Goal: Complete application form

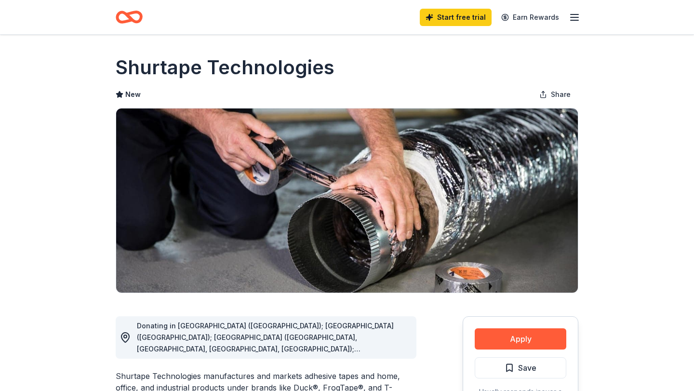
click at [569, 23] on icon "button" at bounding box center [575, 18] width 12 height 12
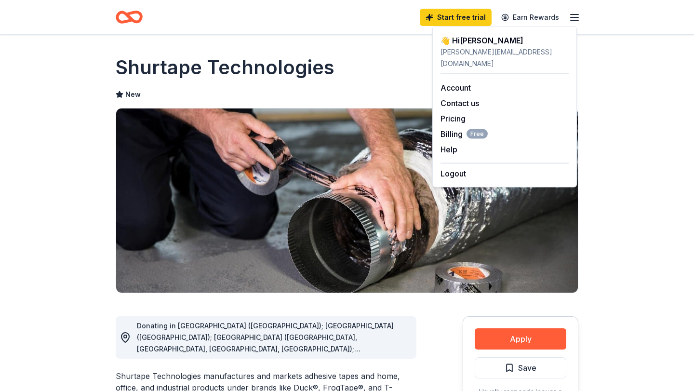
click at [330, 149] on img at bounding box center [347, 200] width 462 height 184
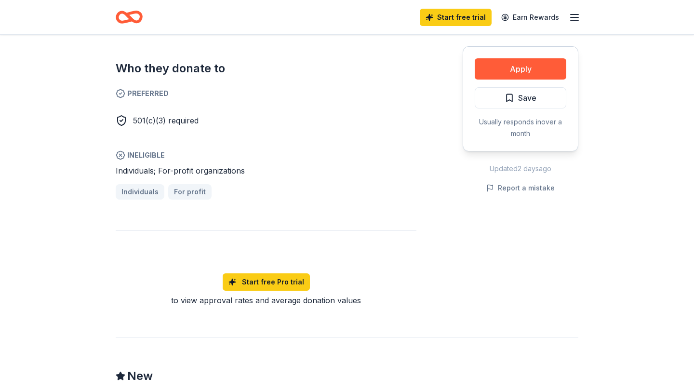
scroll to position [504, 0]
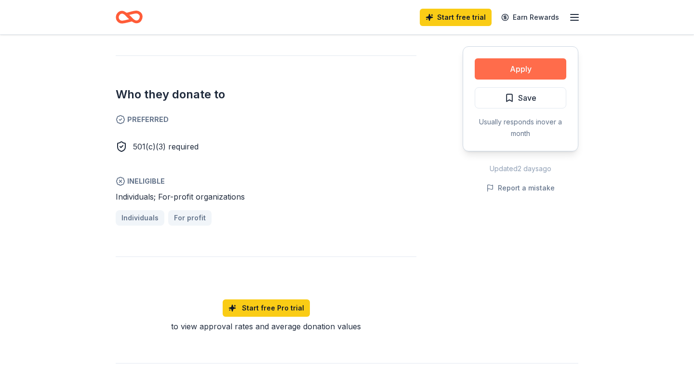
click at [494, 77] on button "Apply" at bounding box center [521, 68] width 92 height 21
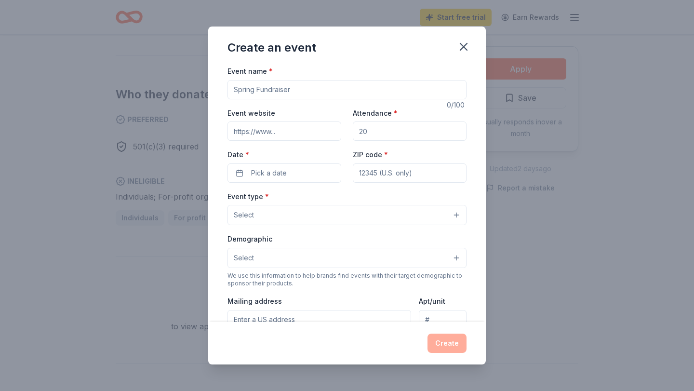
click at [364, 99] on input "Event name *" at bounding box center [346, 89] width 239 height 19
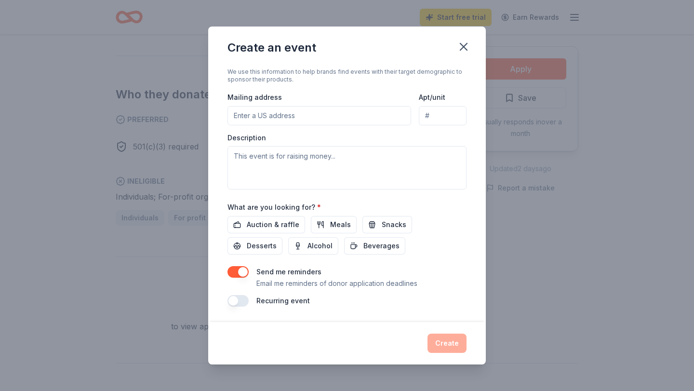
scroll to position [322, 0]
click at [470, 53] on icon "button" at bounding box center [463, 46] width 13 height 13
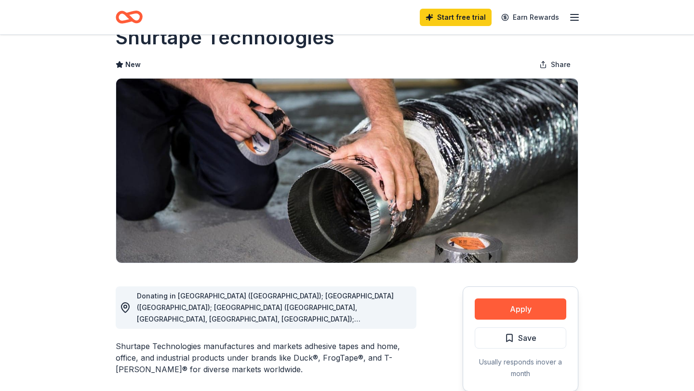
scroll to position [0, 0]
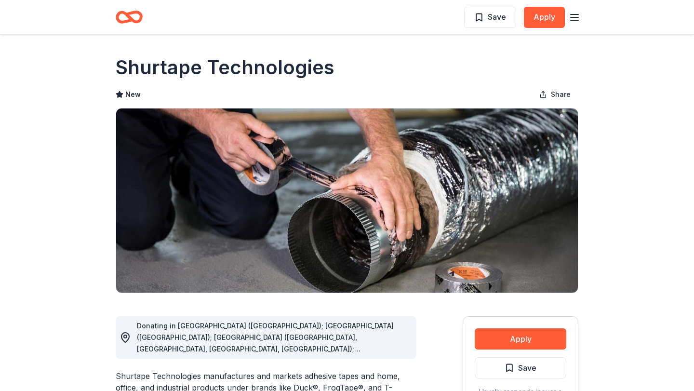
click at [571, 22] on icon "button" at bounding box center [575, 18] width 12 height 12
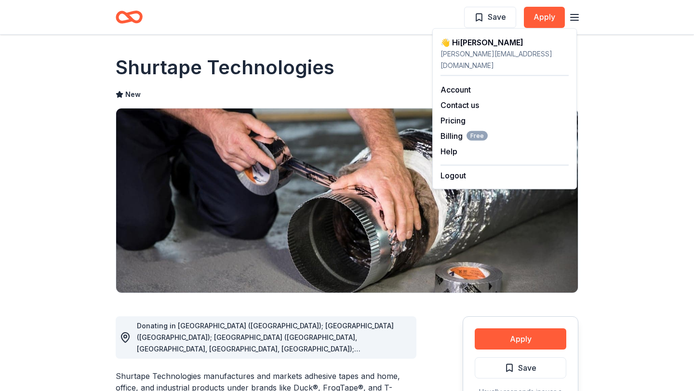
click at [416, 34] on div "Save Apply" at bounding box center [346, 17] width 493 height 34
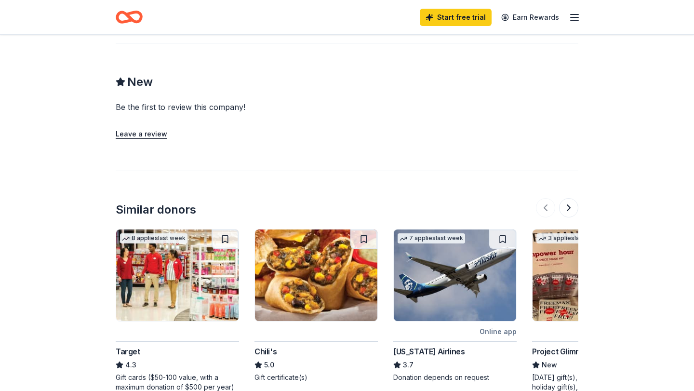
scroll to position [831, 0]
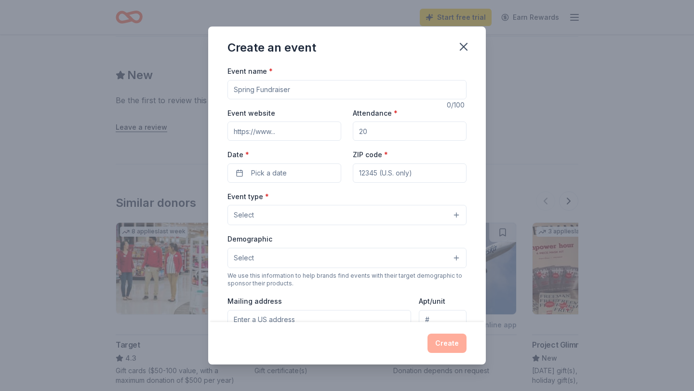
click at [253, 99] on input "Event name *" at bounding box center [346, 89] width 239 height 19
type input "S"
click at [227, 141] on input "Event website" at bounding box center [284, 130] width 114 height 19
drag, startPoint x: 320, startPoint y: 112, endPoint x: 181, endPoint y: 107, distance: 138.9
click at [208, 108] on div "Event name * TCWR Educational Tours 22 /100 Event website Attendance * Date * P…" at bounding box center [347, 193] width 278 height 257
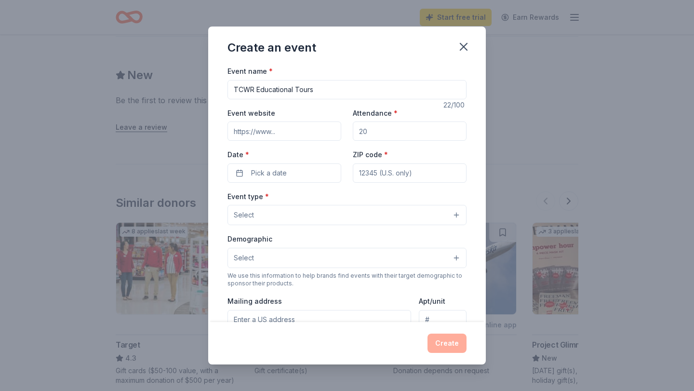
type input "W"
type input "TCWR Sip for Sanctuary"
click at [261, 141] on input "Event website" at bounding box center [284, 130] width 114 height 19
paste input "https://www.turpentinecreek.org/"
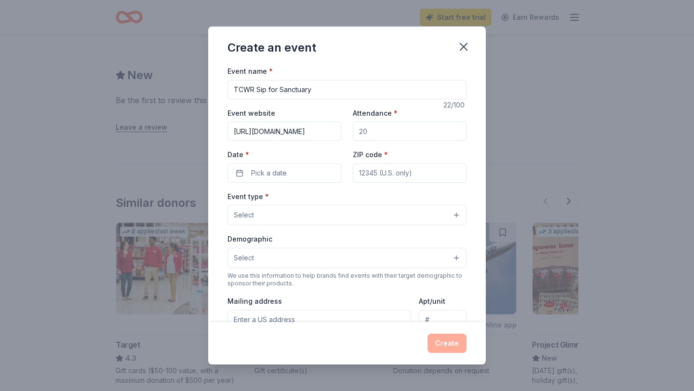
type input "https://www.turpentinecreek.org/"
click at [391, 141] on input "Attendance *" at bounding box center [410, 130] width 114 height 19
type input "120"
click at [282, 183] on button "Pick a date" at bounding box center [284, 172] width 114 height 19
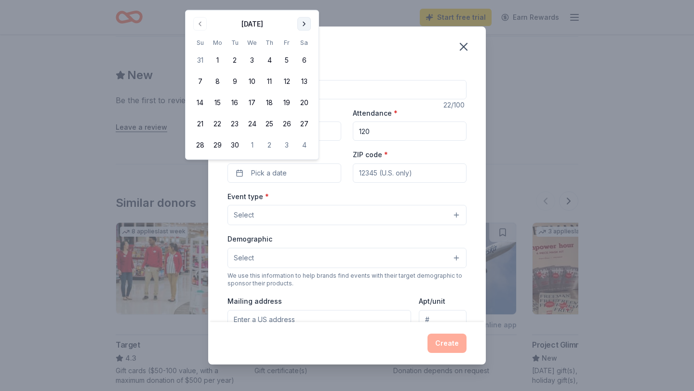
click at [334, 5] on div "Create an event Event name * TCWR Sip for Sanctuary 22 /100 Event website https…" at bounding box center [347, 195] width 694 height 391
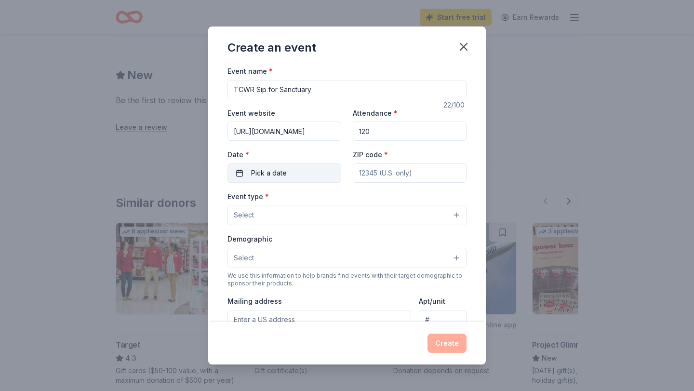
click at [269, 179] on span "Pick a date" at bounding box center [269, 173] width 36 height 12
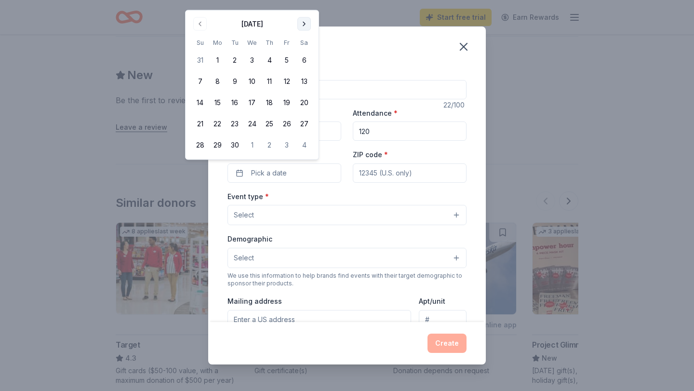
click at [311, 29] on button "Go to next month" at bounding box center [303, 23] width 13 height 13
click at [278, 133] on button "23" at bounding box center [269, 123] width 17 height 17
click at [324, 226] on div "Event type * Select" at bounding box center [346, 207] width 239 height 35
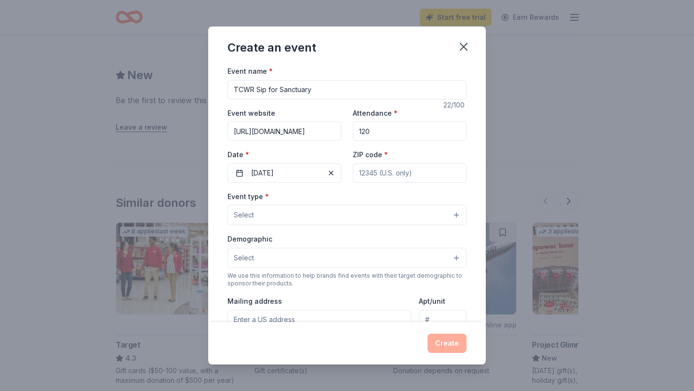
click at [390, 183] on input "ZIP code *" at bounding box center [410, 172] width 114 height 19
type input "72701"
click at [255, 225] on button "Select" at bounding box center [346, 215] width 239 height 20
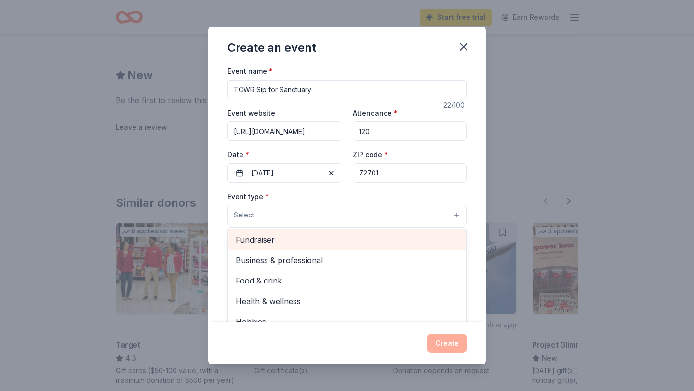
click at [238, 246] on span "Fundraiser" at bounding box center [347, 239] width 223 height 13
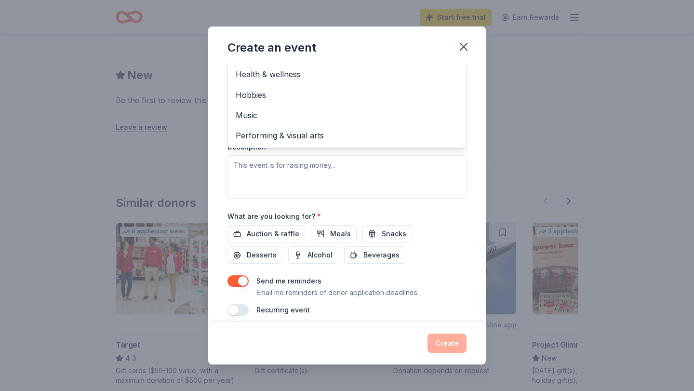
scroll to position [208, 0]
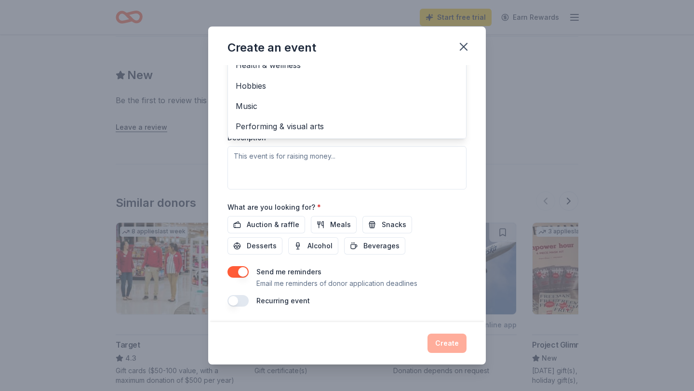
click at [286, 189] on div "Event type * Fundraiser Business & professional Food & drink Health & wellness …" at bounding box center [346, 88] width 239 height 204
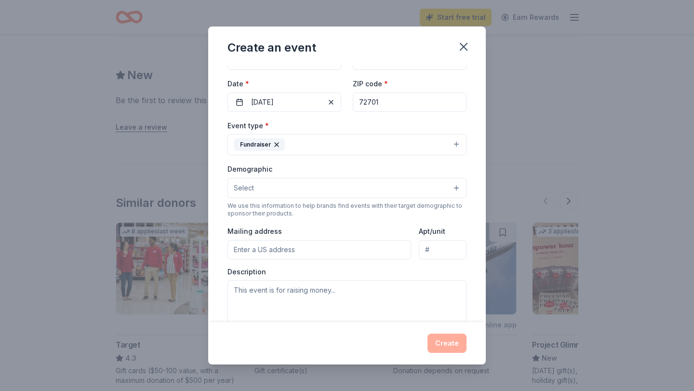
click at [280, 198] on button "Select" at bounding box center [346, 188] width 239 height 20
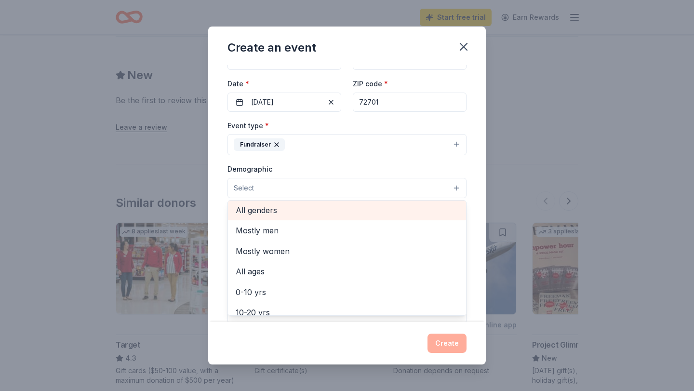
click at [281, 220] on div "All genders" at bounding box center [347, 210] width 238 height 20
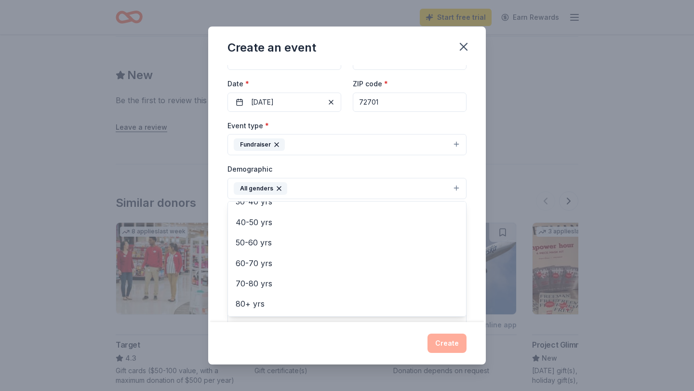
scroll to position [149, 0]
click at [266, 208] on span "30-40 yrs" at bounding box center [347, 201] width 223 height 13
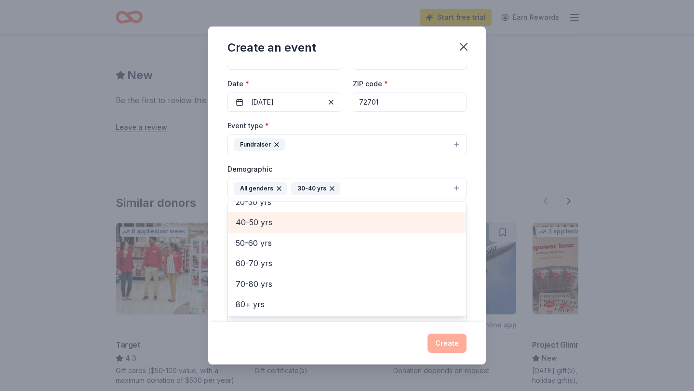
click at [264, 228] on span "40-50 yrs" at bounding box center [347, 222] width 223 height 13
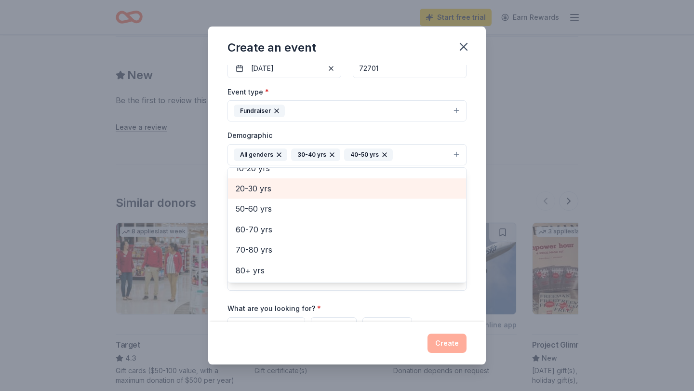
scroll to position [107, 0]
click at [260, 193] on span "20-30 yrs" at bounding box center [347, 186] width 223 height 13
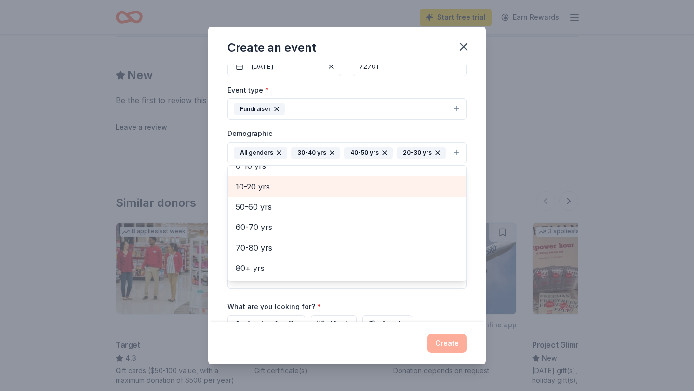
scroll to position [91, 0]
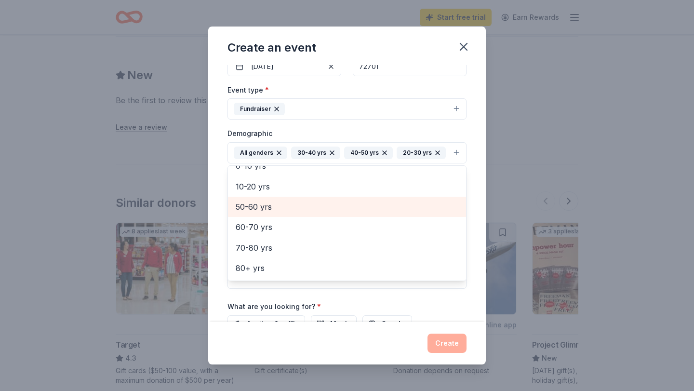
click at [237, 213] on span "50-60 yrs" at bounding box center [347, 206] width 223 height 13
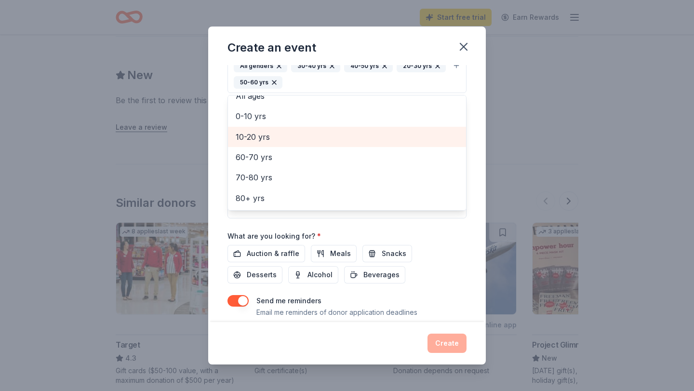
scroll to position [194, 0]
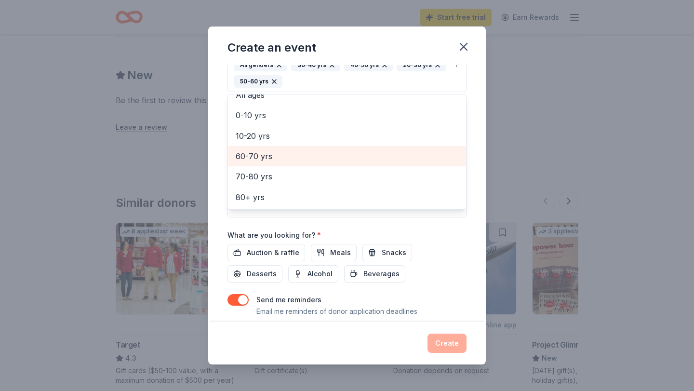
click at [242, 162] on span "60-70 yrs" at bounding box center [347, 156] width 223 height 13
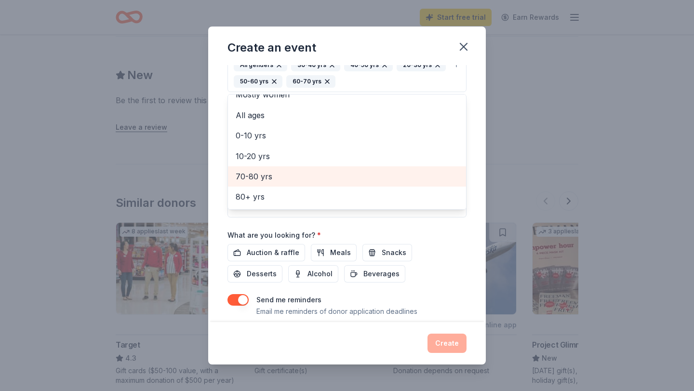
click at [243, 183] on span "70-80 yrs" at bounding box center [347, 176] width 223 height 13
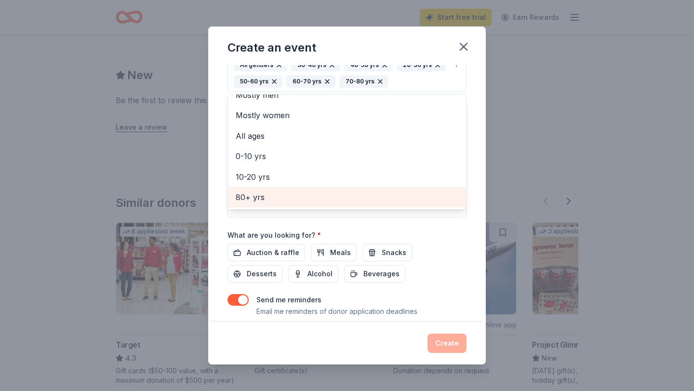
click at [236, 203] on span "80+ yrs" at bounding box center [347, 197] width 223 height 13
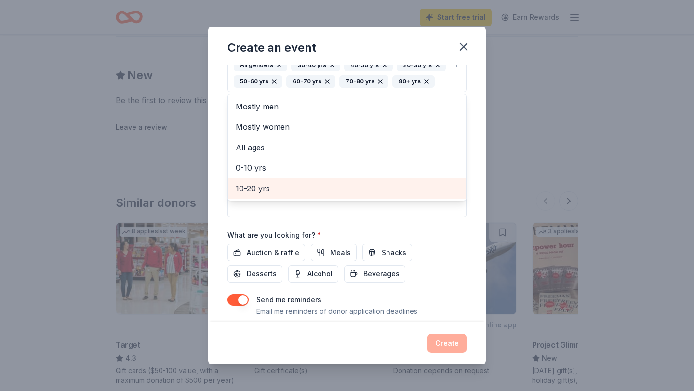
scroll to position [0, 0]
click at [331, 334] on div "Create an event Event name * TCWR Sip for Sanctuary 22 /100 Event website https…" at bounding box center [347, 196] width 278 height 338
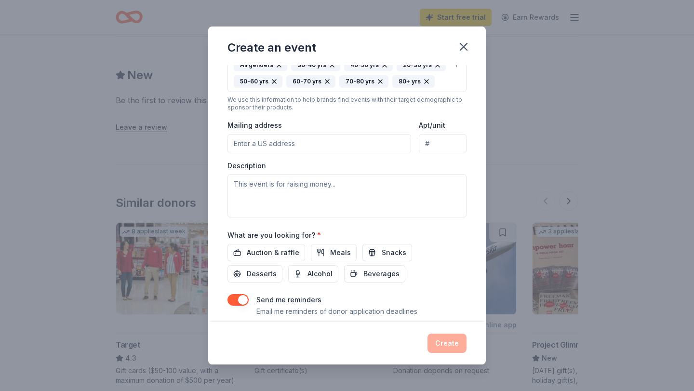
click at [258, 153] on input "Mailing address" at bounding box center [319, 143] width 184 height 19
paste input "21 W Mountain St Suite 228"
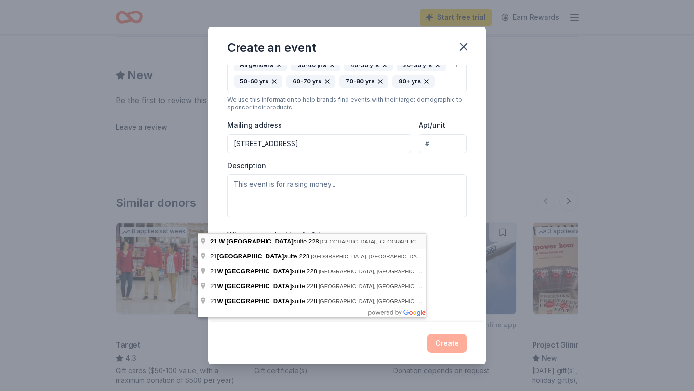
type input "21 West Mountain Street, Fayetteville, AR, 72701"
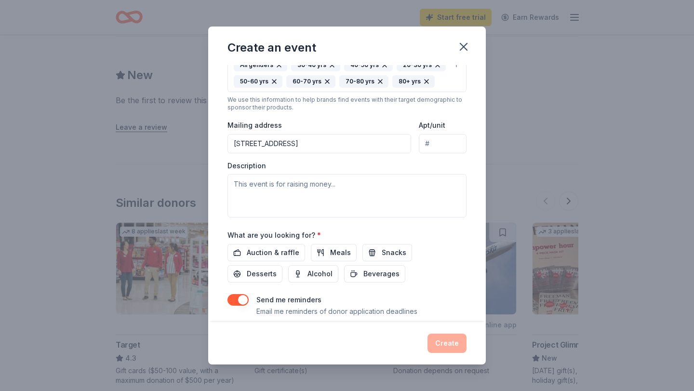
click at [462, 153] on input "Apt/unit" at bounding box center [443, 143] width 48 height 19
type input "228"
click at [241, 217] on textarea at bounding box center [346, 195] width 239 height 43
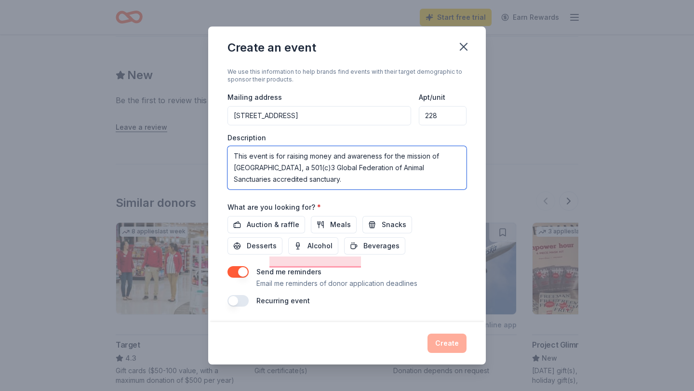
scroll to position [301, 0]
click at [429, 189] on textarea "This event is for raising money and awareness for the mission of Turpentine Cre…" at bounding box center [346, 167] width 239 height 43
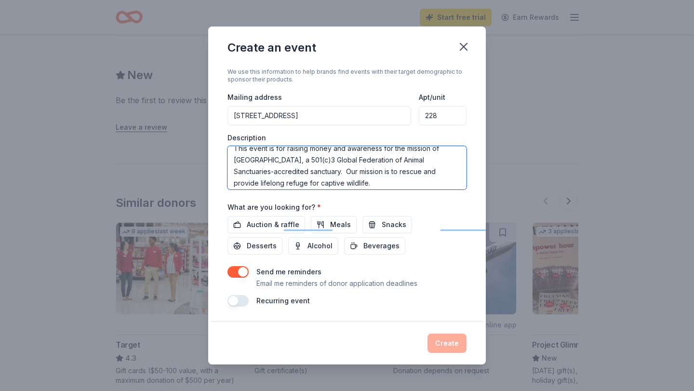
click at [335, 171] on textarea "This event is for raising money and awareness for the mission of Turpentine Cre…" at bounding box center [346, 167] width 239 height 43
click at [416, 189] on textarea "This event is for raising money and awareness for the mission of Turpentine Cre…" at bounding box center [346, 167] width 239 height 43
paste textarea "Turpentine Creek Wildlife Refuge (TCWR), founded in 1992 in Eureka Springs, Ark…"
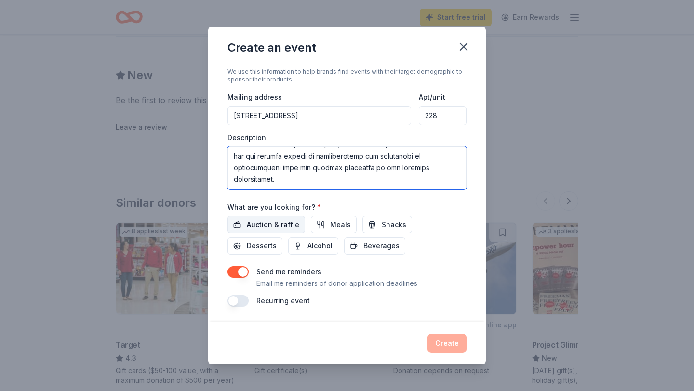
type textarea "This event is for raising money and awareness for the mission of Turpentine Cre…"
click at [258, 219] on span "Auction & raffle" at bounding box center [273, 225] width 53 height 12
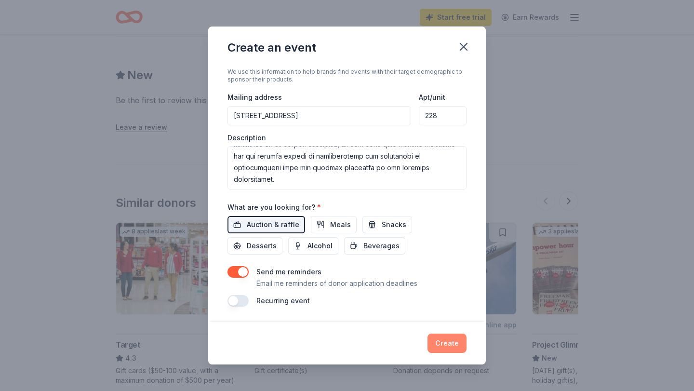
click at [466, 333] on button "Create" at bounding box center [446, 342] width 39 height 19
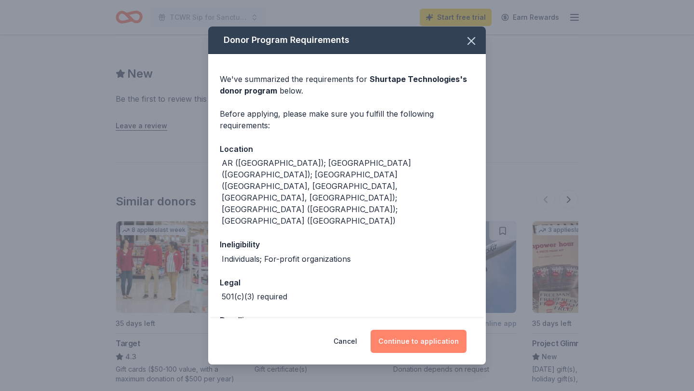
click at [435, 332] on button "Continue to application" at bounding box center [419, 341] width 96 height 23
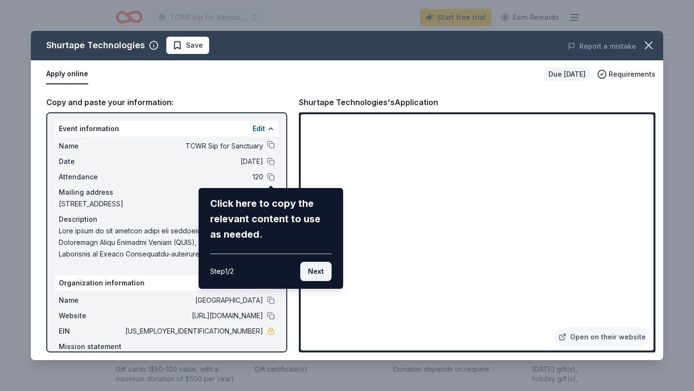
click at [323, 281] on button "Next" at bounding box center [315, 271] width 31 height 19
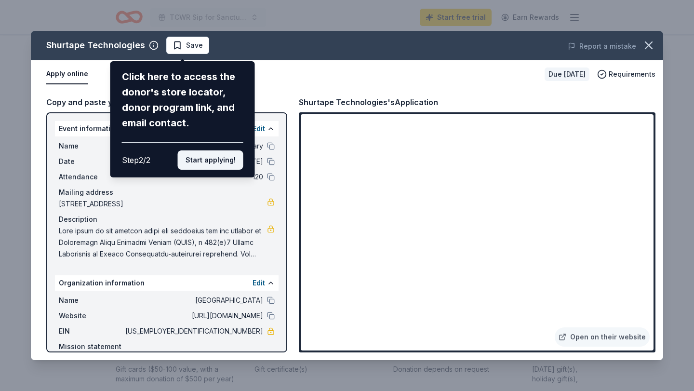
click at [224, 170] on button "Start applying!" at bounding box center [211, 159] width 66 height 19
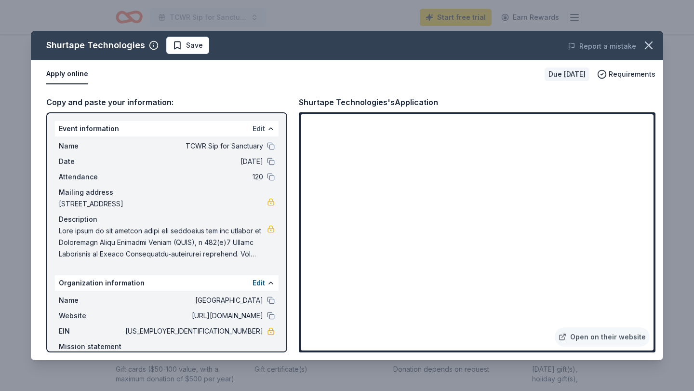
click at [265, 134] on button "Edit" at bounding box center [259, 129] width 13 height 12
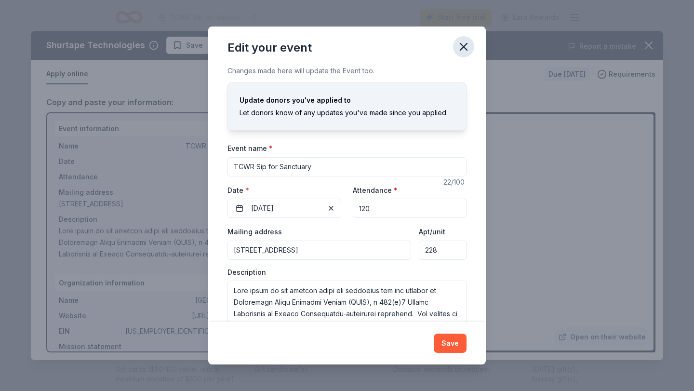
click at [470, 53] on icon "button" at bounding box center [463, 46] width 13 height 13
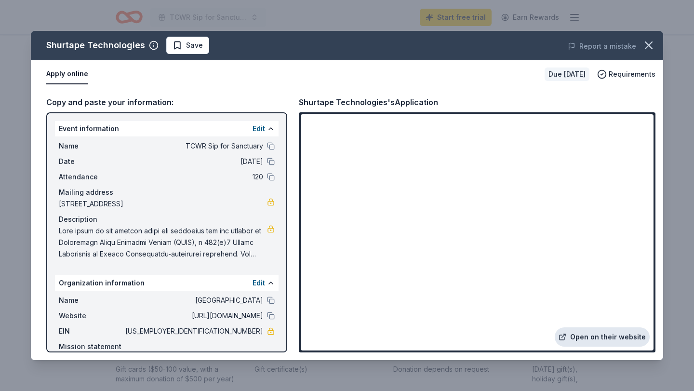
click at [563, 327] on link "Open on their website" at bounding box center [602, 336] width 95 height 19
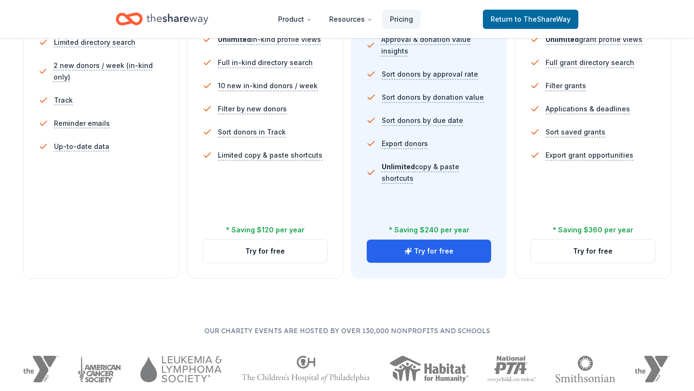
scroll to position [141, 0]
